Goal: Transaction & Acquisition: Purchase product/service

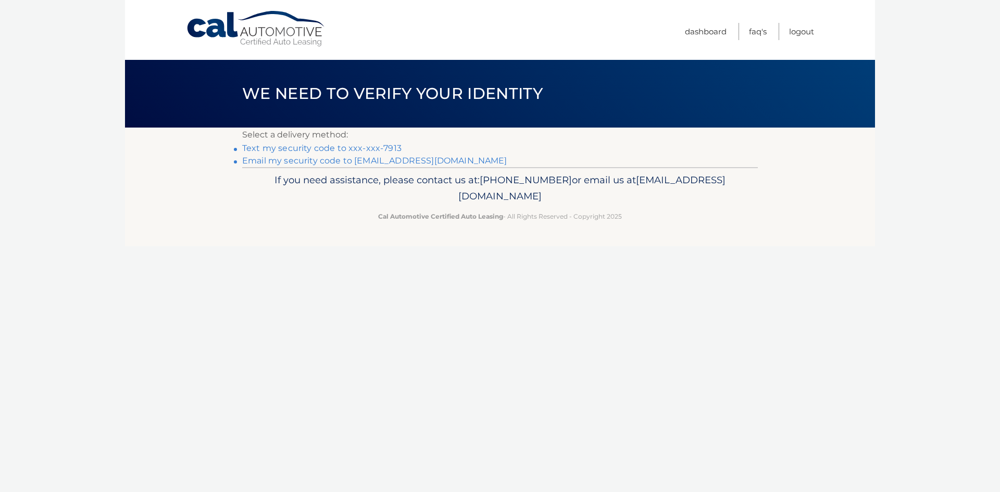
click at [370, 150] on link "Text my security code to xxx-xxx-7913" at bounding box center [321, 148] width 159 height 10
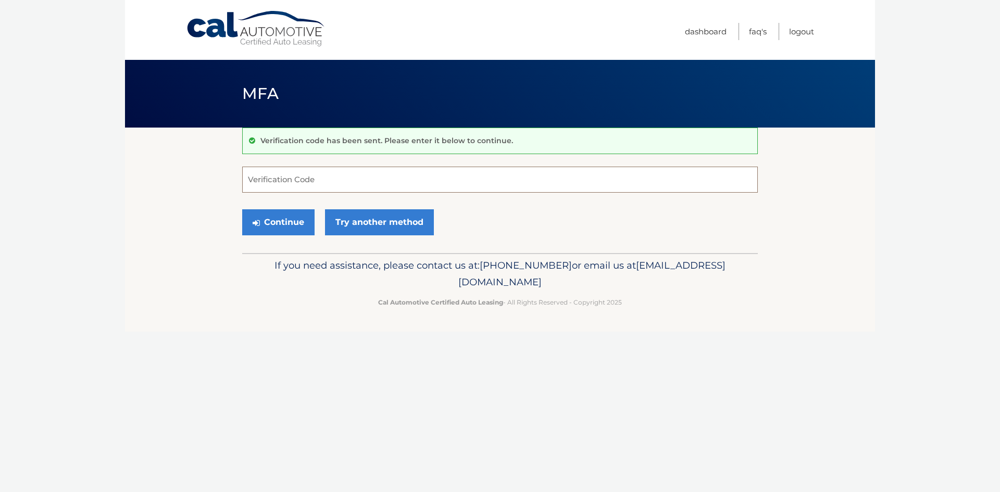
click at [314, 180] on input "Verification Code" at bounding box center [500, 180] width 516 height 26
click at [317, 184] on input "Verification Code" at bounding box center [500, 180] width 516 height 26
type input "741071"
click at [293, 218] on button "Continue" at bounding box center [278, 222] width 72 height 26
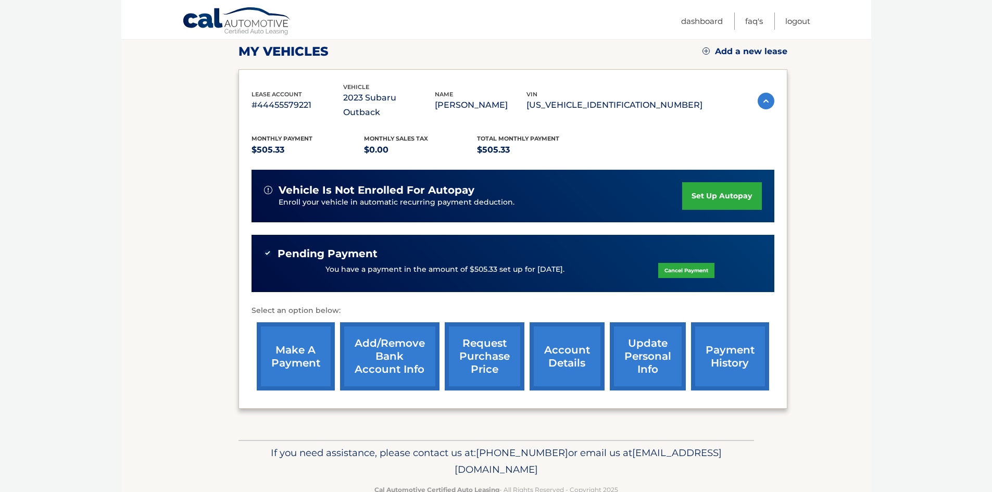
scroll to position [159, 0]
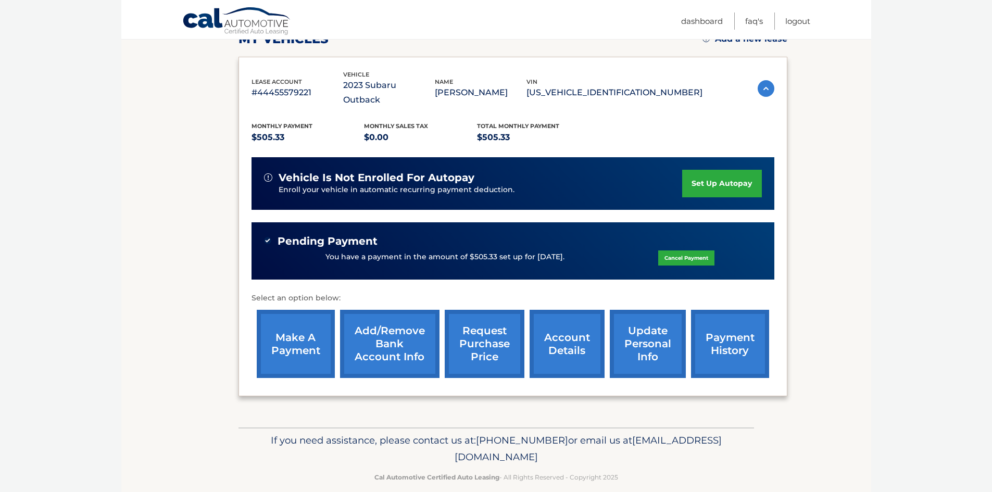
click at [315, 328] on link "make a payment" at bounding box center [296, 344] width 78 height 68
click at [289, 335] on link "make a payment" at bounding box center [296, 344] width 78 height 68
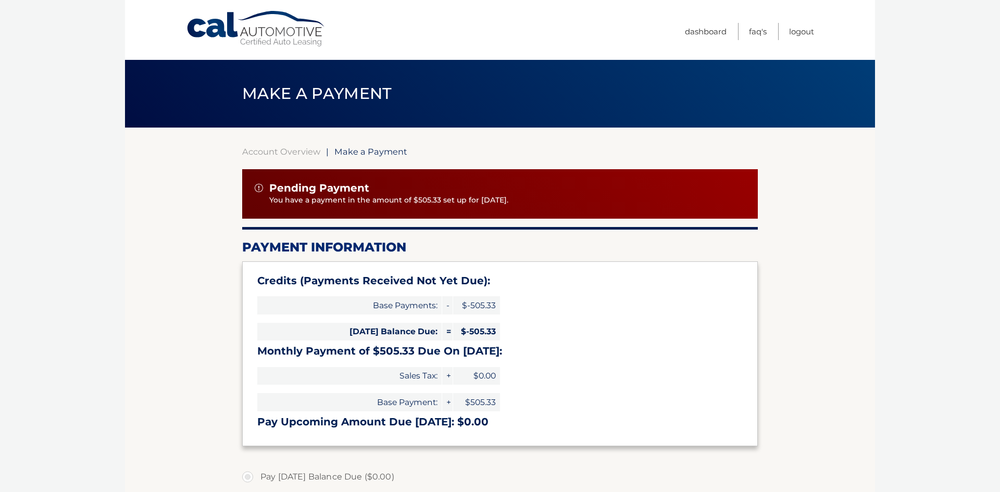
select select "MmE5ODhiYjMtMTY0NC00ZTczLTg3NzUtOGJkYTI0Mzk0OGU4"
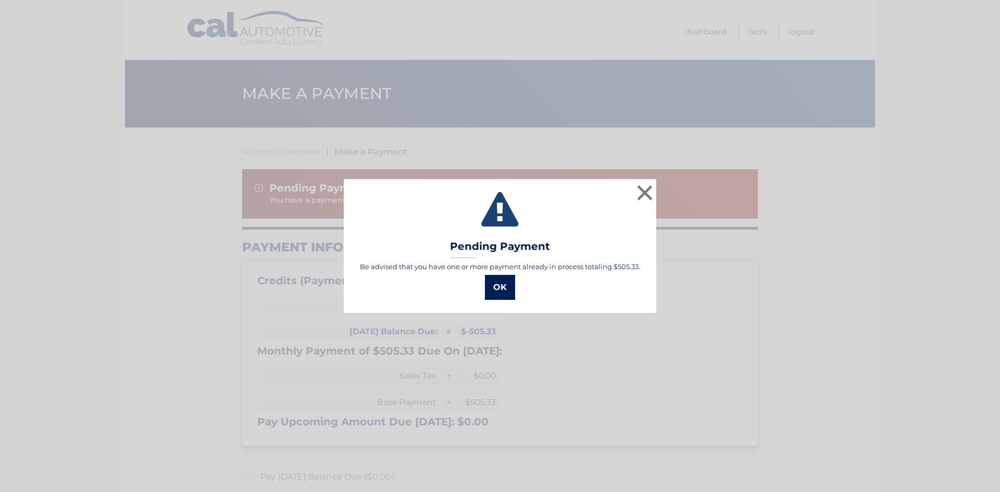
click at [499, 288] on button "OK" at bounding box center [500, 287] width 30 height 25
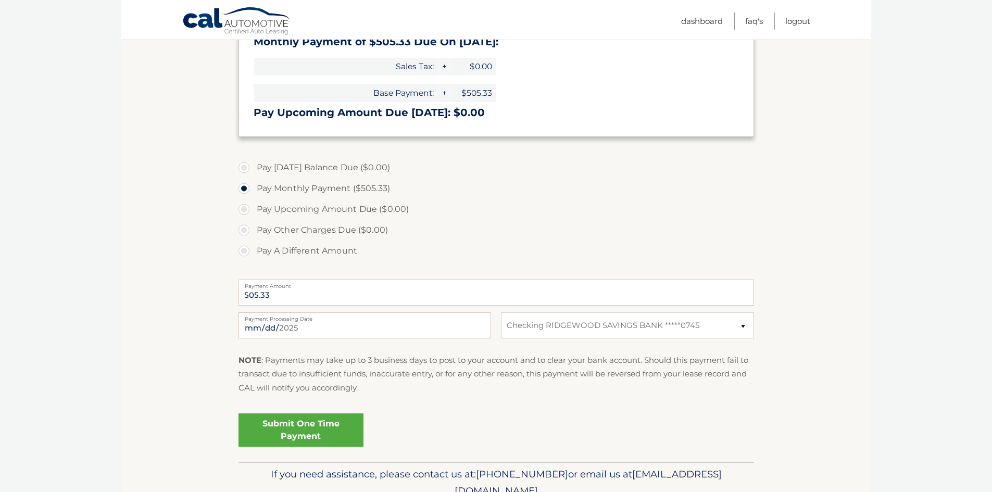
scroll to position [313, 0]
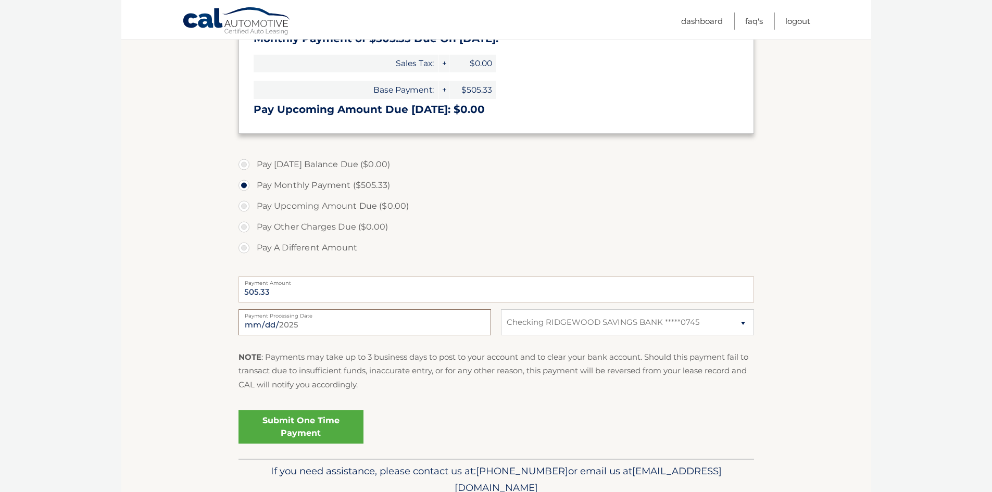
click at [270, 320] on input "2025-10-02" at bounding box center [365, 322] width 253 height 26
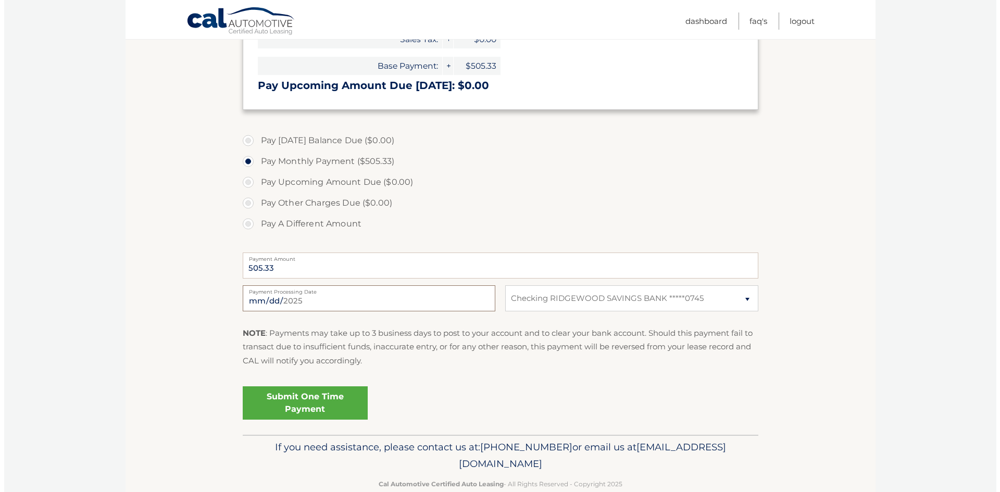
scroll to position [358, 0]
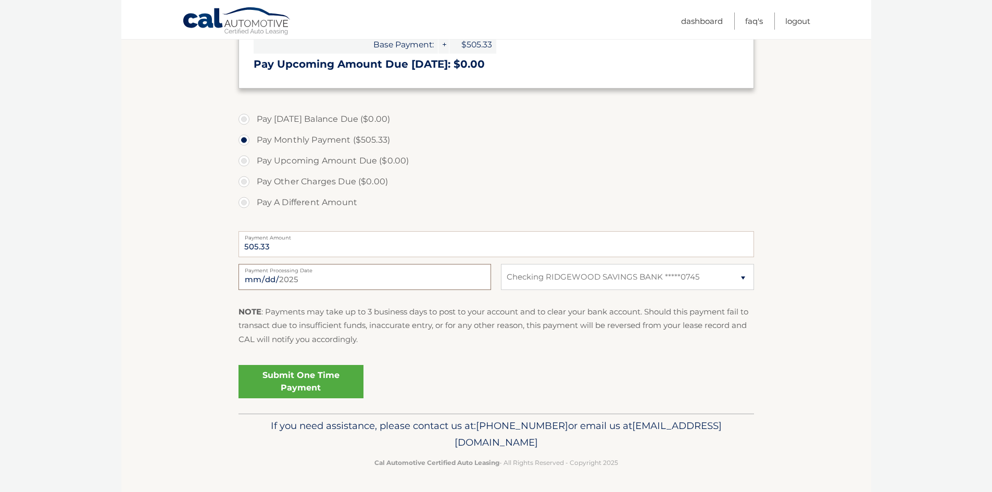
click at [279, 280] on input "2025-10-02" at bounding box center [365, 277] width 253 height 26
type input "2025-11-24"
click at [317, 385] on link "Submit One Time Payment" at bounding box center [301, 381] width 125 height 33
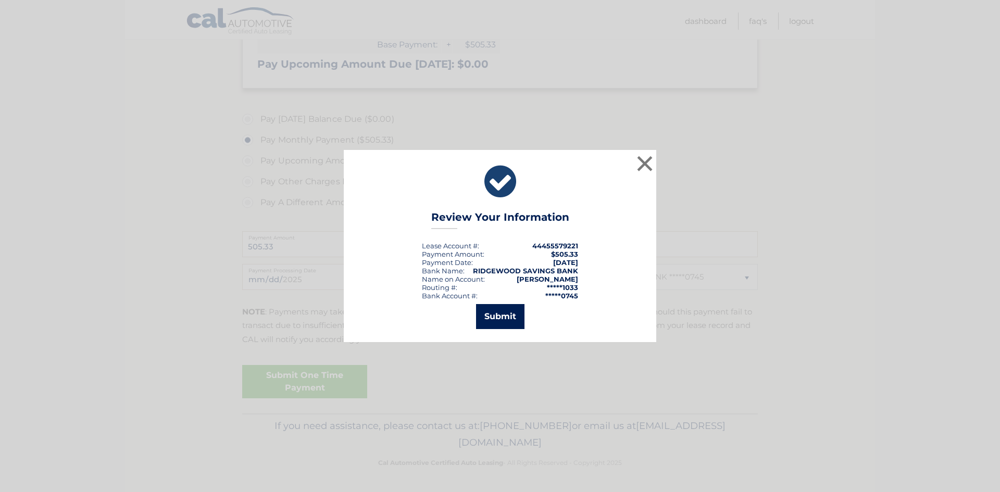
click at [501, 320] on button "Submit" at bounding box center [500, 316] width 48 height 25
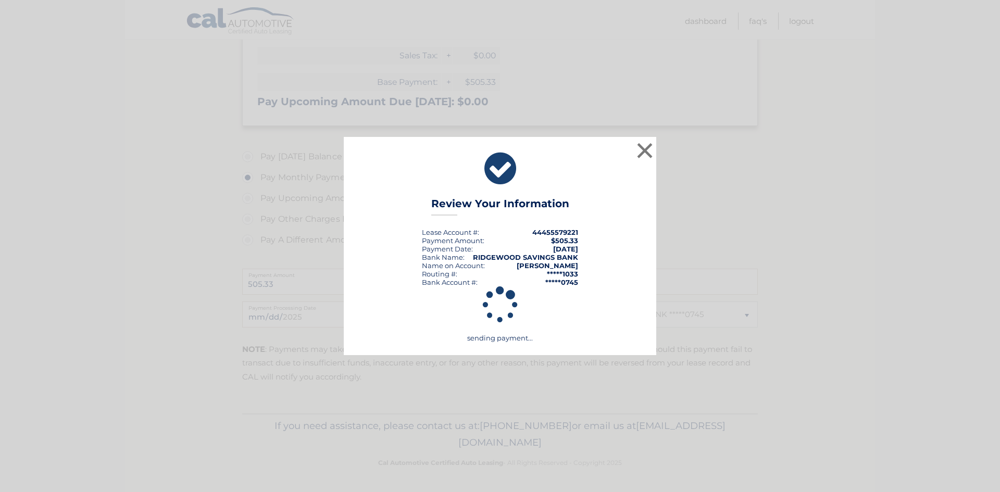
scroll to position [320, 0]
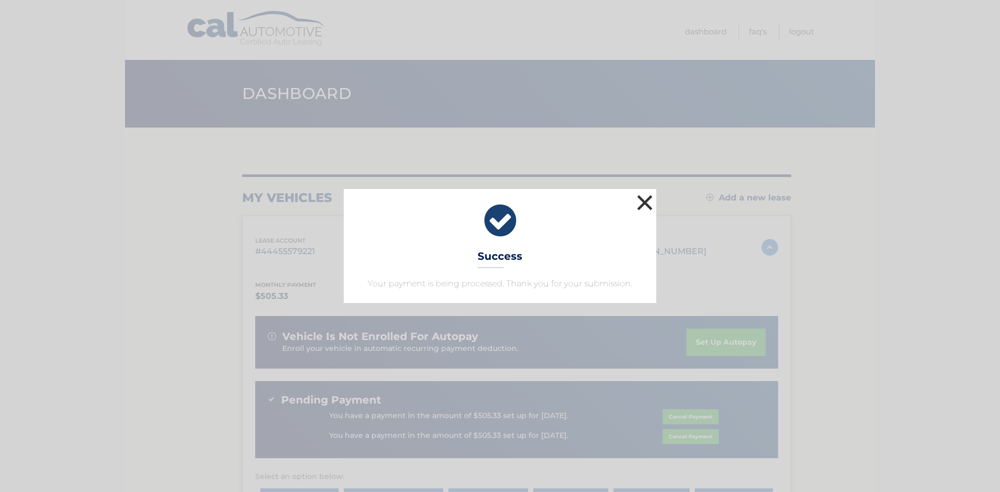
click at [642, 198] on button "×" at bounding box center [644, 202] width 21 height 21
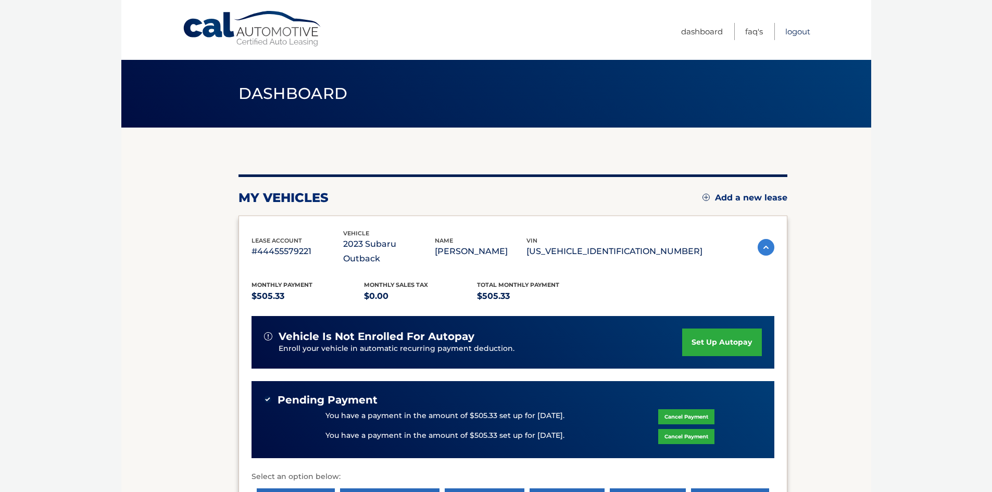
click at [792, 35] on link "Logout" at bounding box center [798, 31] width 25 height 17
